Goal: Task Accomplishment & Management: Manage account settings

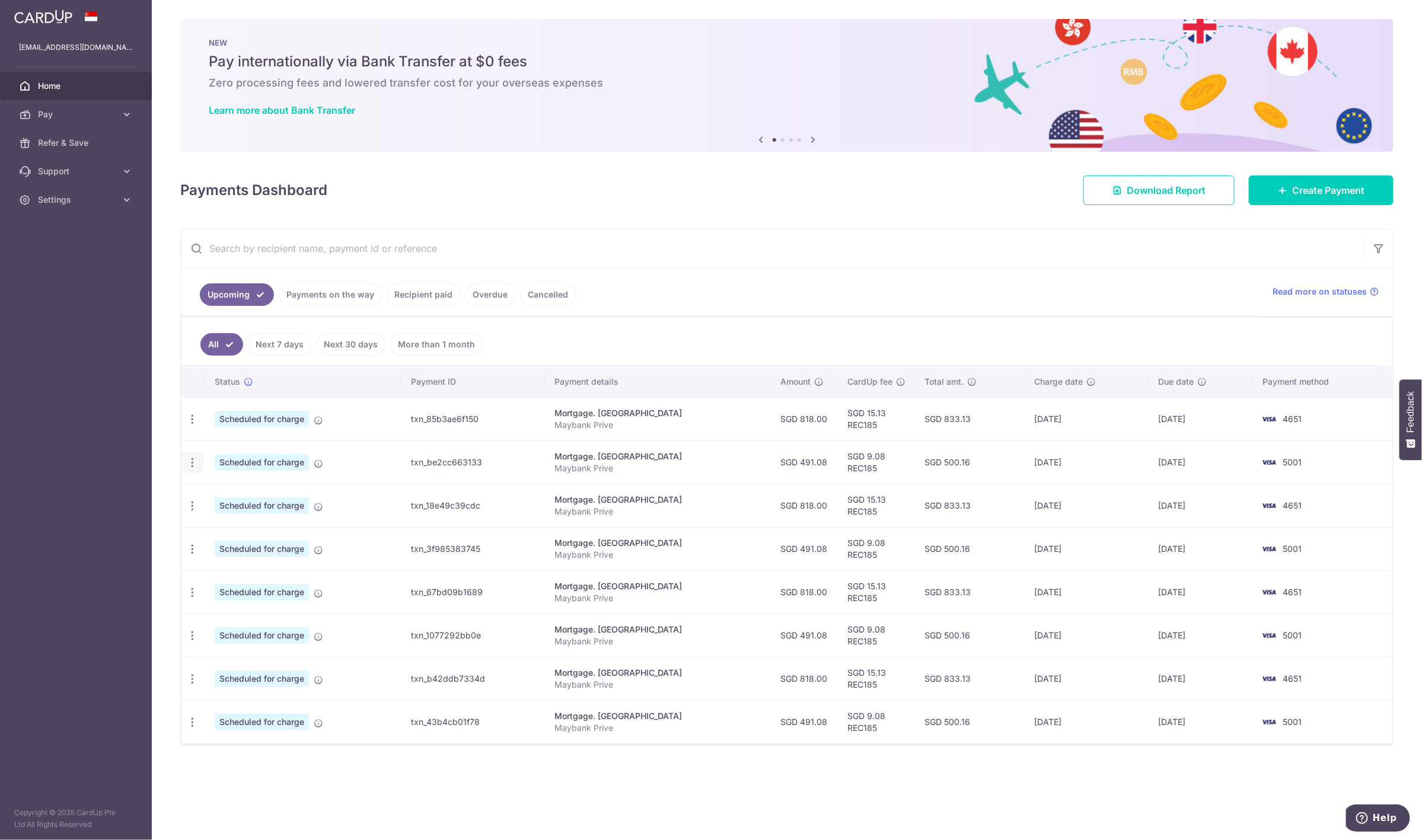
click at [194, 426] on icon "button" at bounding box center [193, 419] width 13 height 13
click at [258, 522] on span "Cancel payment" at bounding box center [255, 524] width 79 height 14
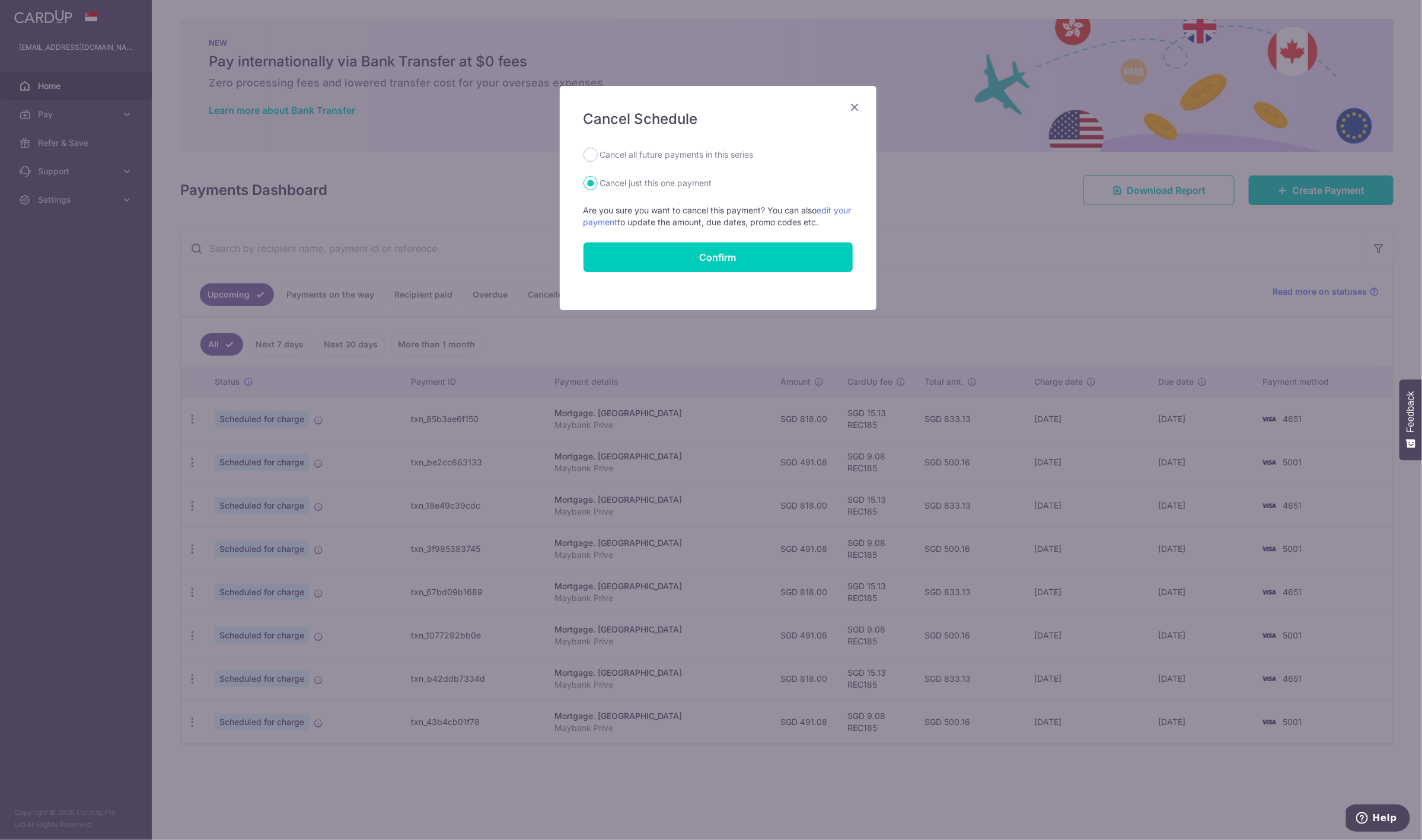
click at [650, 159] on label "Cancel all future payments in this series" at bounding box center [676, 155] width 154 height 14
click at [598, 159] on input "Cancel all future payments in this series" at bounding box center [591, 155] width 14 height 14
radio input "true"
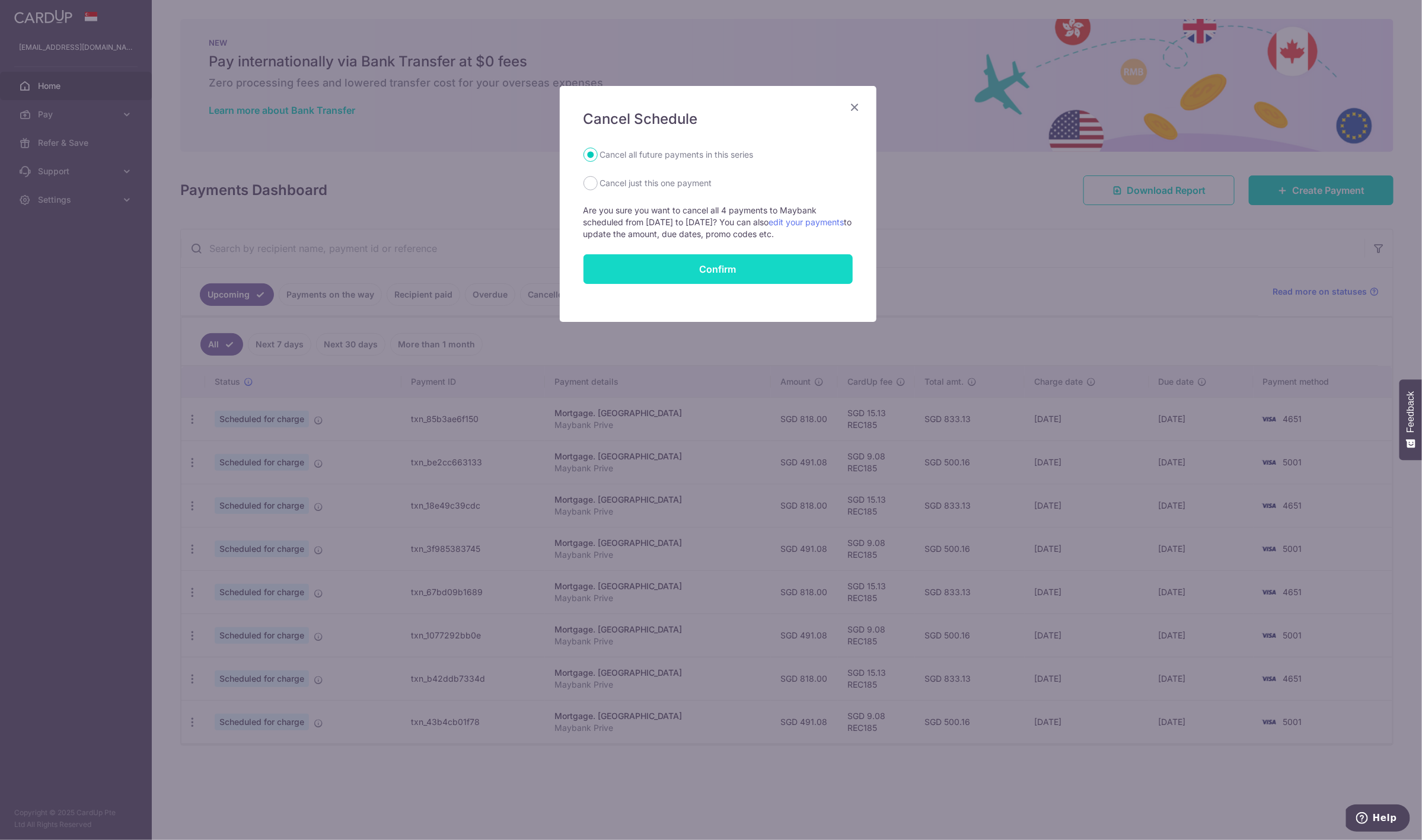
click at [673, 262] on button "Confirm" at bounding box center [718, 269] width 269 height 30
